Goal: Transaction & Acquisition: Purchase product/service

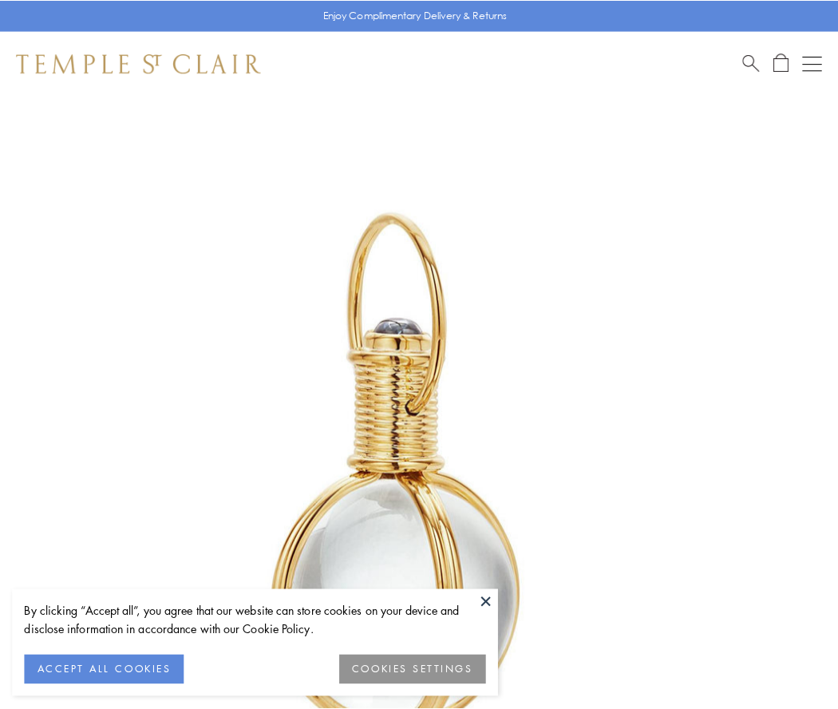
scroll to position [417, 0]
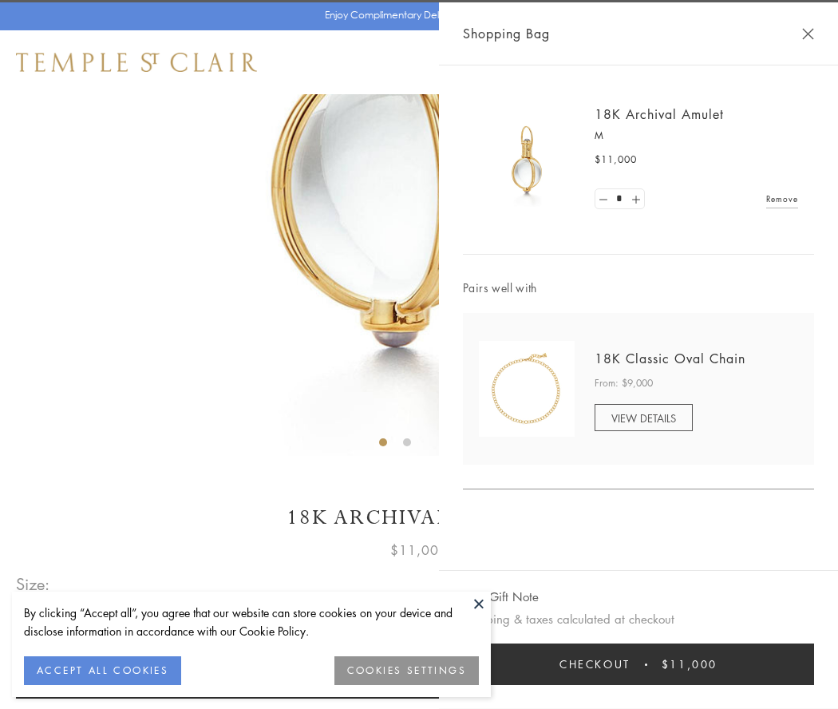
click at [638, 664] on button "Checkout $11,000" at bounding box center [638, 664] width 351 height 42
